Goal: Obtain resource: Download file/media

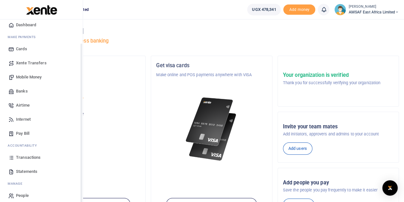
scroll to position [26, 0]
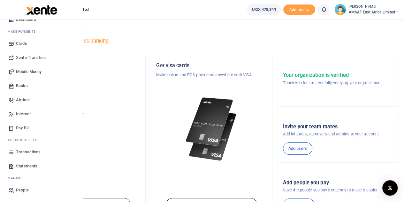
click at [22, 165] on span "Statements" at bounding box center [26, 166] width 21 height 6
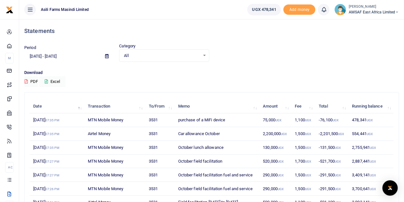
click at [106, 57] on icon at bounding box center [107, 56] width 4 height 4
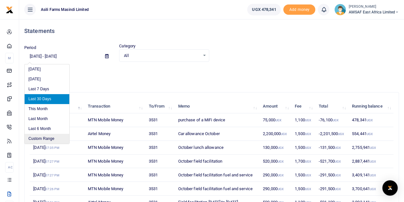
click at [41, 140] on li "Custom Range" at bounding box center [47, 139] width 45 height 10
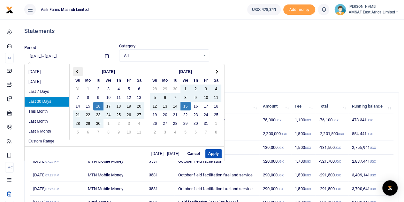
click at [77, 70] on th at bounding box center [78, 71] width 10 height 9
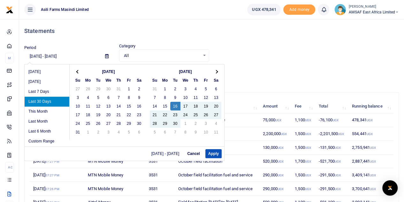
click at [77, 70] on th at bounding box center [78, 71] width 10 height 9
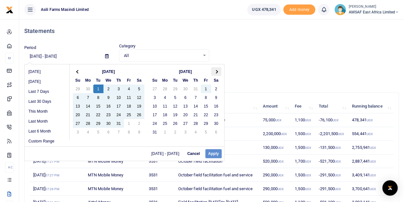
click at [216, 72] on span at bounding box center [216, 72] width 4 height 4
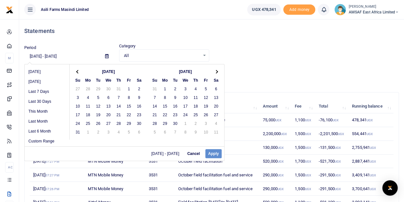
click at [215, 71] on span at bounding box center [216, 72] width 4 height 4
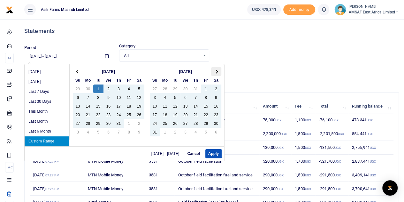
click at [216, 71] on span at bounding box center [216, 72] width 4 height 4
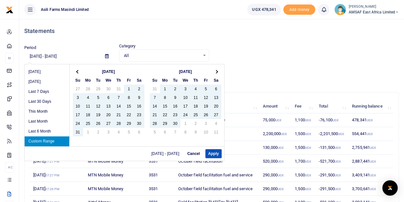
click at [216, 71] on span at bounding box center [216, 72] width 4 height 4
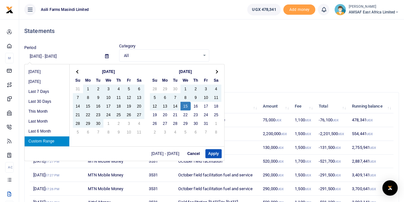
click at [216, 71] on span at bounding box center [216, 72] width 4 height 4
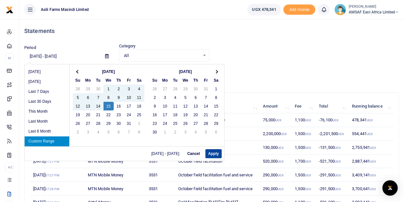
click at [211, 150] on button "Apply" at bounding box center [213, 153] width 16 height 9
type input "[DATE] - [DATE]"
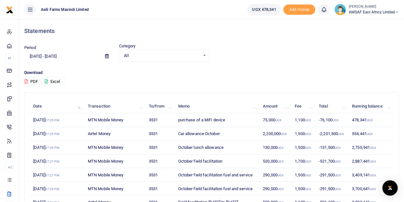
click at [56, 81] on button "Excel" at bounding box center [52, 81] width 26 height 11
